Goal: Transaction & Acquisition: Book appointment/travel/reservation

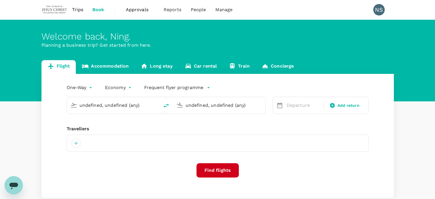
type input "Suvarnabhumi Intl (BKK)"
type input "Hong Kong Intl (HKG)"
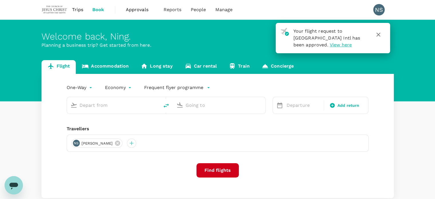
type input "Suvarnabhumi Intl (BKK)"
type input "Hong Kong Intl (HKG)"
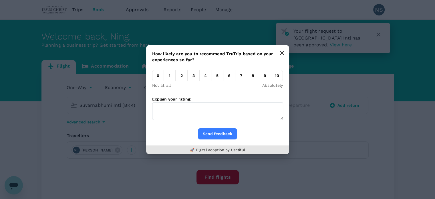
click at [281, 52] on icon "button" at bounding box center [281, 52] width 3 height 3
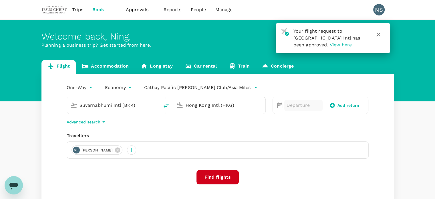
click at [309, 101] on div "Departure" at bounding box center [303, 104] width 38 height 11
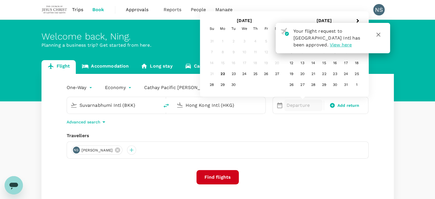
click at [379, 35] on icon "button" at bounding box center [378, 35] width 4 height 4
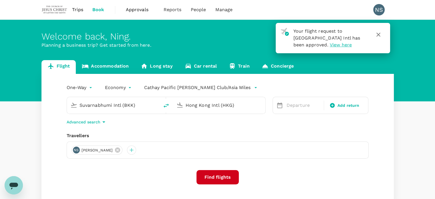
click at [379, 33] on icon "button" at bounding box center [378, 35] width 4 height 4
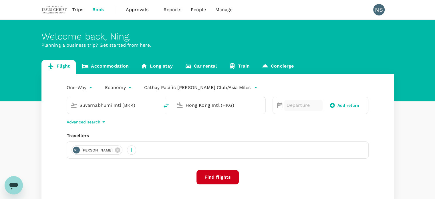
click at [299, 99] on div "Departure" at bounding box center [303, 104] width 38 height 11
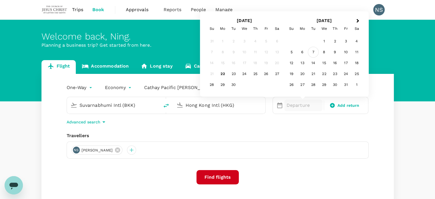
click at [315, 53] on div "7" at bounding box center [312, 52] width 11 height 11
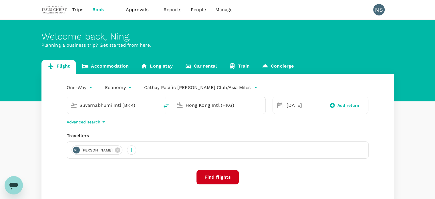
scroll to position [41, 0]
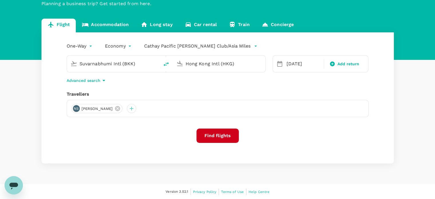
click at [219, 137] on button "Find flights" at bounding box center [217, 135] width 42 height 14
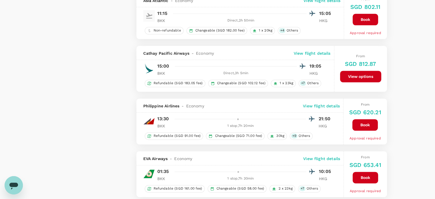
scroll to position [771, 0]
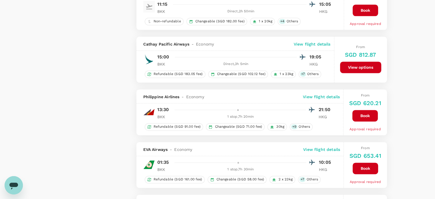
type input "1560"
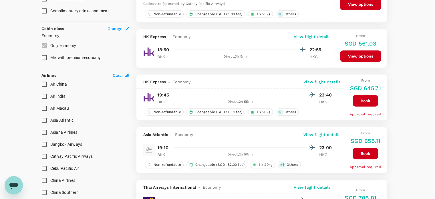
scroll to position [343, 0]
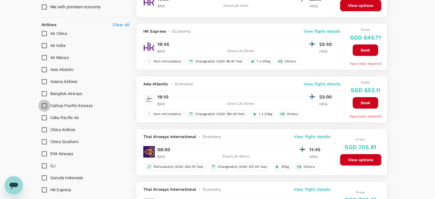
click at [45, 108] on input "Cathay Pacific Airways" at bounding box center [44, 105] width 12 height 12
checkbox input "true"
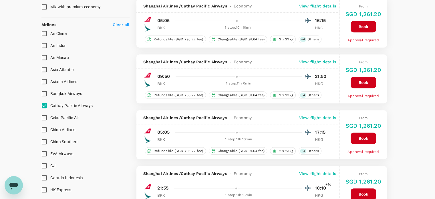
type input "SGD"
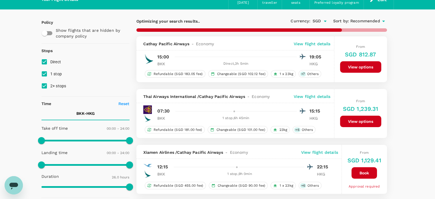
scroll to position [29, 0]
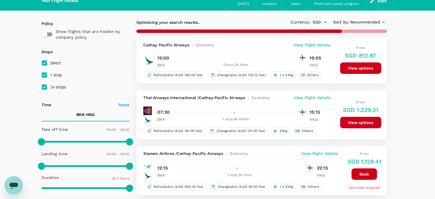
checkbox input "false"
checkbox input "true"
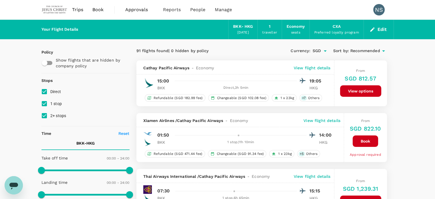
scroll to position [0, 0]
click at [49, 104] on input "1 stop" at bounding box center [44, 103] width 12 height 12
checkbox input "false"
click at [42, 114] on input "2+ stops" at bounding box center [44, 115] width 12 height 12
checkbox input "false"
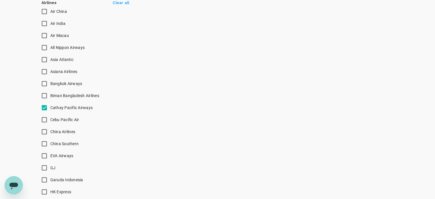
scroll to position [371, 0]
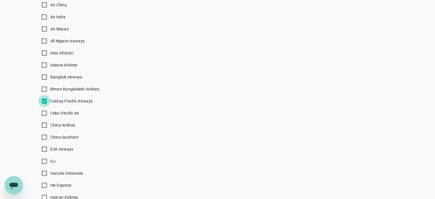
click at [45, 101] on input "Cathay Pacific Airways" at bounding box center [44, 101] width 12 height 12
checkbox input "false"
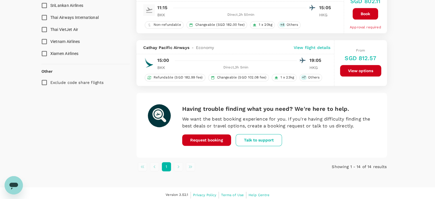
scroll to position [698, 0]
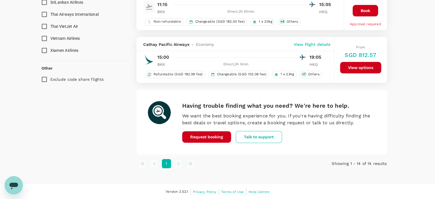
click at [363, 69] on button "View options" at bounding box center [360, 67] width 41 height 11
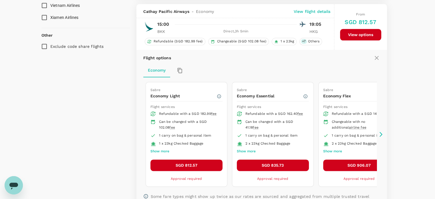
scroll to position [735, 0]
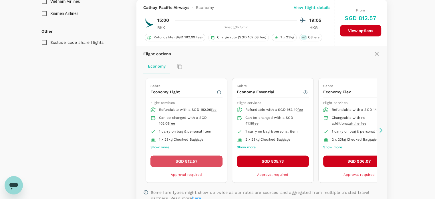
click at [185, 161] on button "SGD 812.57" at bounding box center [186, 160] width 72 height 11
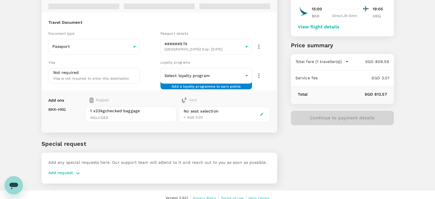
scroll to position [53, 0]
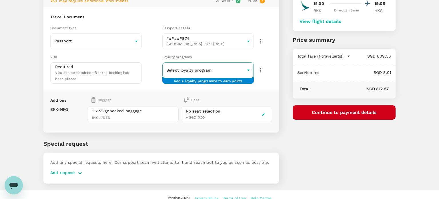
click at [247, 69] on body "Back to flight results Flight review Traveller(s) Traveller 1 : NS [PERSON_NAME…" at bounding box center [219, 76] width 439 height 258
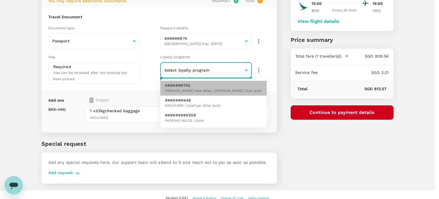
click at [227, 92] on span "[PERSON_NAME] Asia Miles | [PERSON_NAME] Club Gold" at bounding box center [213, 91] width 97 height 6
type input "8d534801-7804-4bab-b694-20601e297380"
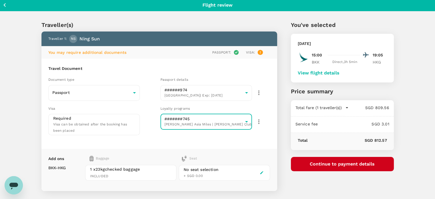
scroll to position [0, 0]
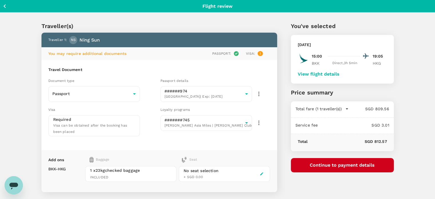
click at [1, 5] on div "Back to flight results Flight review" at bounding box center [217, 6] width 435 height 12
click at [3, 5] on icon "button" at bounding box center [4, 6] width 7 height 7
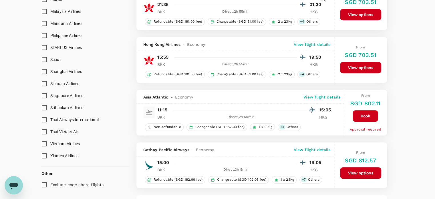
scroll to position [642, 0]
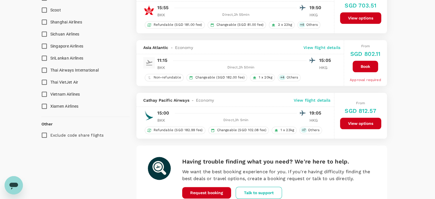
click at [303, 99] on p "View flight details" at bounding box center [311, 100] width 37 height 6
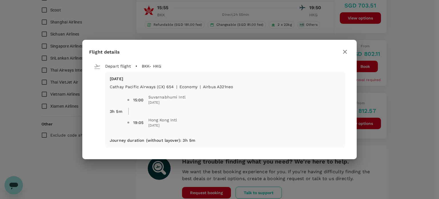
drag, startPoint x: 158, startPoint y: 86, endPoint x: 171, endPoint y: 87, distance: 13.2
click at [171, 87] on div "15:00 Suvarnabhumi Intl [DATE] 19:05 [GEOGRAPHIC_DATA] Intl [DATE]" at bounding box center [231, 109] width 218 height 48
click at [344, 51] on icon "button" at bounding box center [344, 51] width 7 height 7
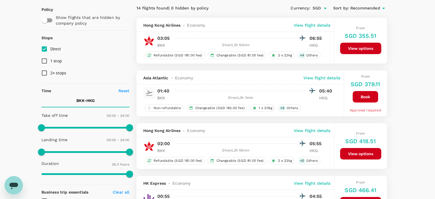
scroll to position [0, 0]
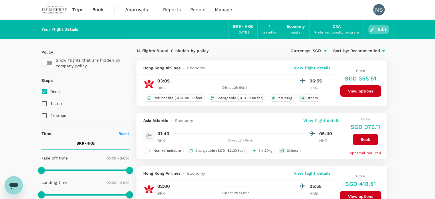
click at [382, 28] on button "Edit" at bounding box center [378, 29] width 21 height 9
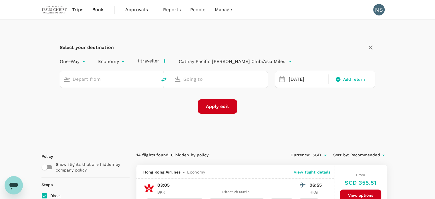
type input "Suvarnabhumi Intl (BKK)"
type input "Hong Kong Intl (HKG)"
click at [117, 79] on input "Suvarnabhumi Intl (BKK)" at bounding box center [109, 79] width 72 height 9
click at [165, 79] on icon "delete" at bounding box center [163, 79] width 5 height 4
type input "Hong Kong Intl (HKG)"
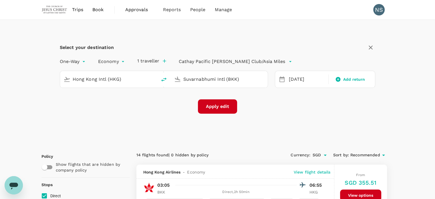
click at [205, 77] on input "Suvarnabhumi Intl (BKK)" at bounding box center [219, 79] width 72 height 9
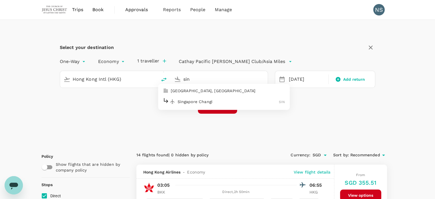
click at [211, 100] on p "Singapore Changi" at bounding box center [227, 101] width 101 height 6
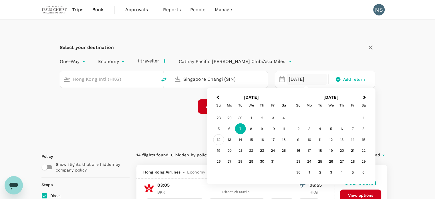
type input "Singapore Changi (SIN)"
click at [219, 140] on div "12" at bounding box center [218, 139] width 11 height 11
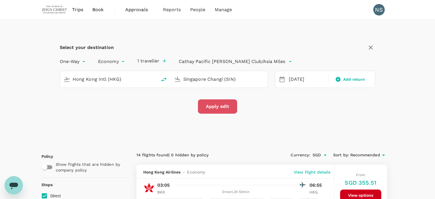
click at [216, 104] on button "Apply edit" at bounding box center [217, 106] width 39 height 14
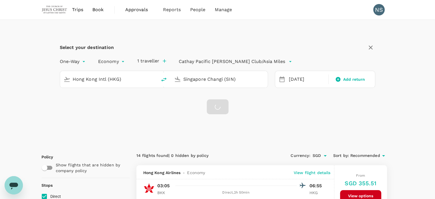
checkbox input "false"
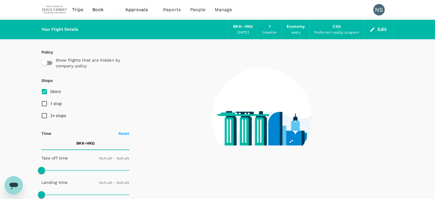
type input "1440"
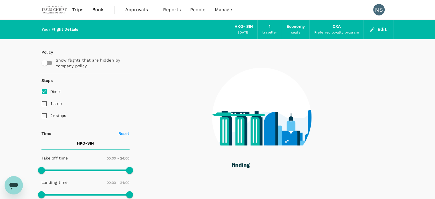
type input "1395"
checkbox input "true"
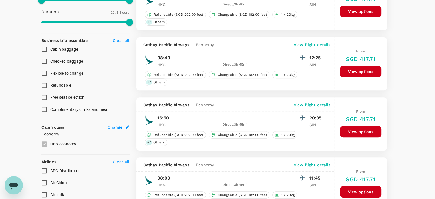
scroll to position [229, 0]
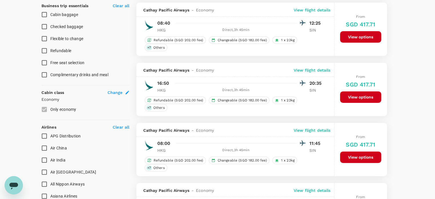
click at [304, 69] on p "View flight details" at bounding box center [311, 70] width 37 height 6
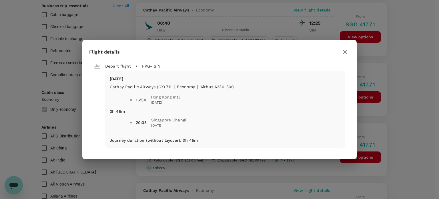
click at [345, 51] on icon "button" at bounding box center [345, 52] width 4 height 4
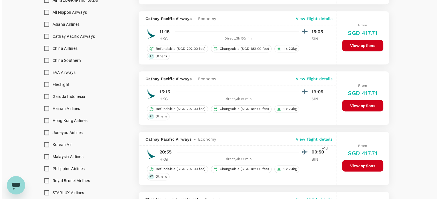
scroll to position [429, 0]
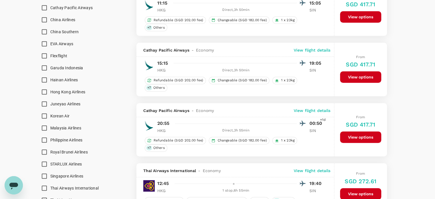
click at [314, 47] on p "View flight details" at bounding box center [311, 50] width 37 height 6
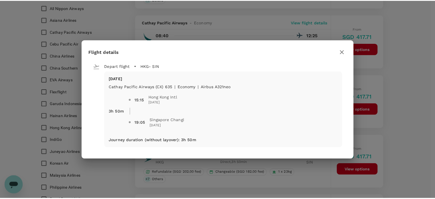
scroll to position [441, 0]
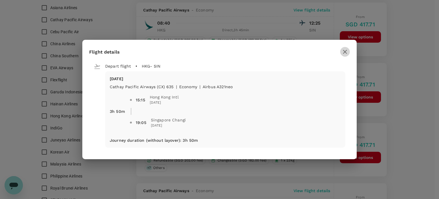
click at [347, 51] on icon "button" at bounding box center [344, 51] width 7 height 7
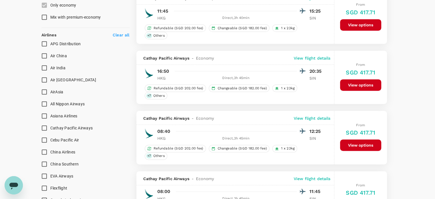
scroll to position [326, 0]
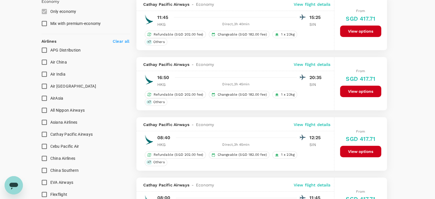
click at [307, 64] on p "View flight details" at bounding box center [311, 64] width 37 height 6
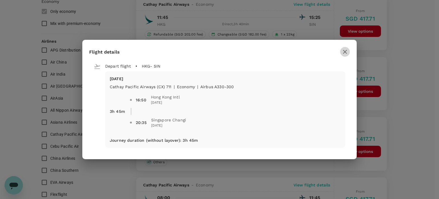
click at [344, 51] on icon "button" at bounding box center [344, 51] width 7 height 7
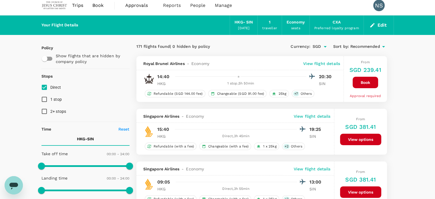
scroll to position [0, 0]
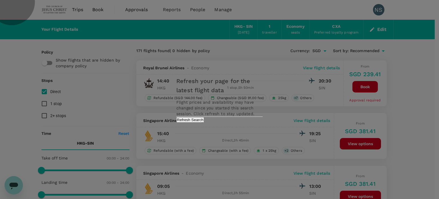
click at [204, 122] on button "Refresh Search" at bounding box center [190, 119] width 28 height 5
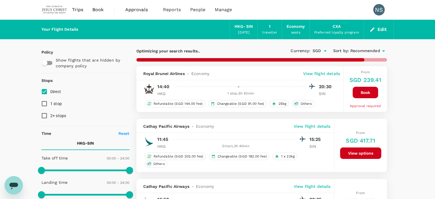
type input "1620"
